Goal: Find specific page/section: Find specific page/section

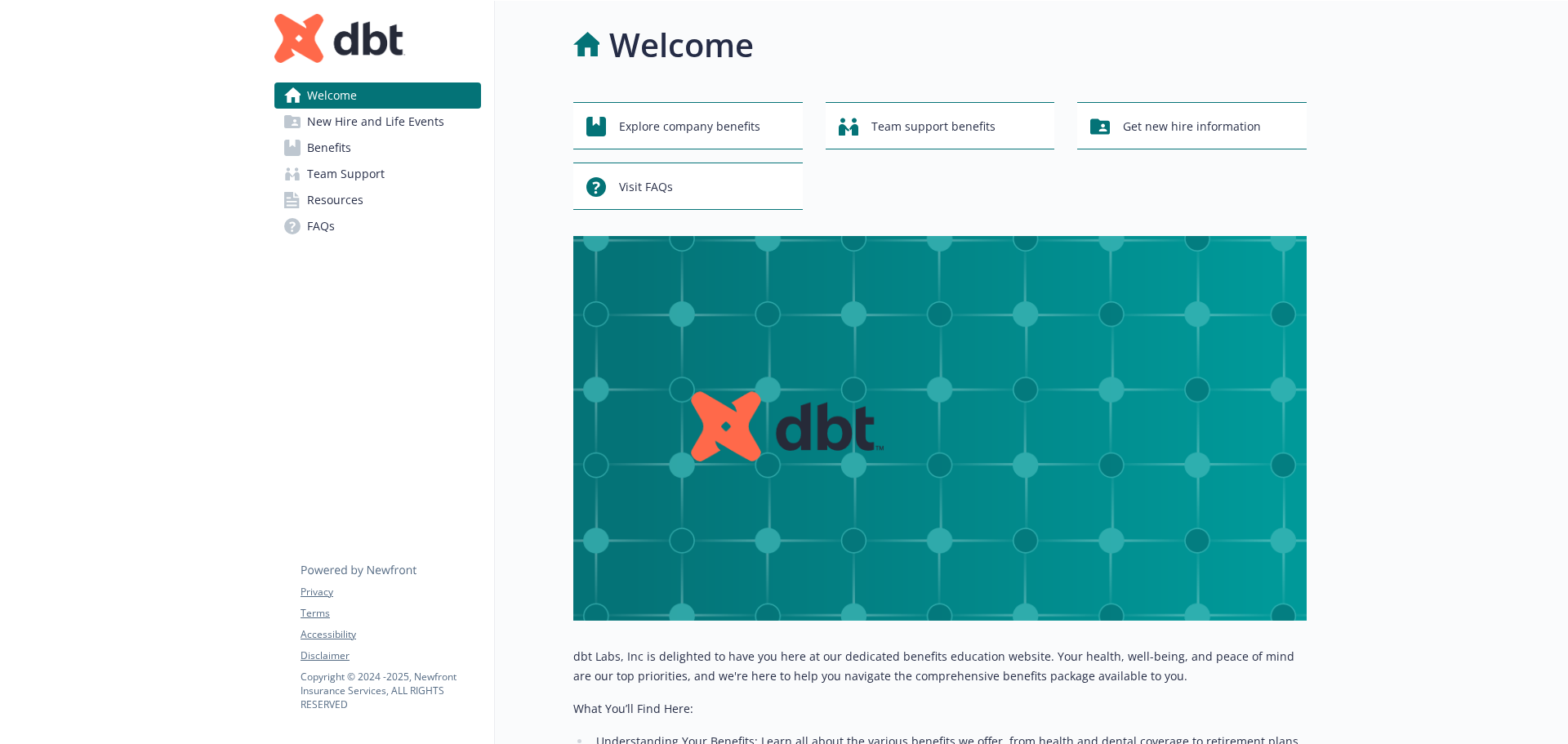
click at [340, 119] on span "New Hire and Life Events" at bounding box center [375, 122] width 137 height 26
